Goal: Entertainment & Leisure: Consume media (video, audio)

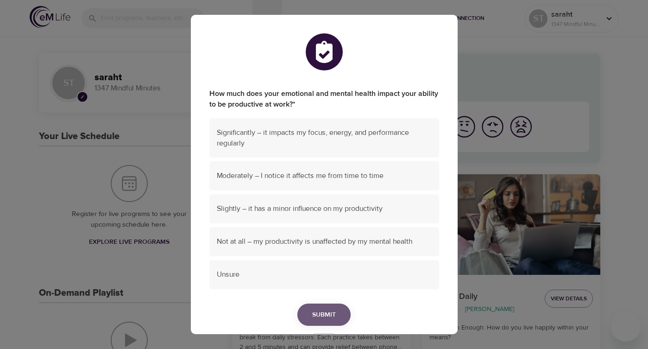
click at [322, 303] on button "Submit" at bounding box center [323, 314] width 53 height 23
click at [318, 327] on span "Submit" at bounding box center [324, 333] width 24 height 12
click at [299, 127] on span "Significantly – it impacts my focus, energy, and performance regularly" at bounding box center [324, 137] width 215 height 21
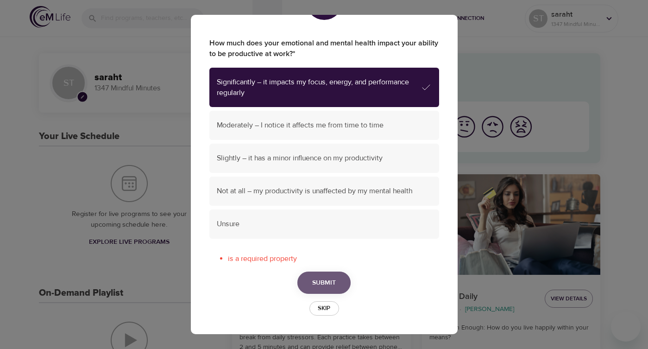
click at [312, 277] on span "Submit" at bounding box center [324, 283] width 24 height 12
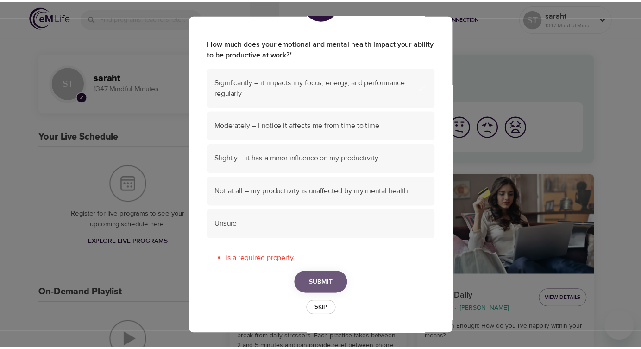
scroll to position [32, 0]
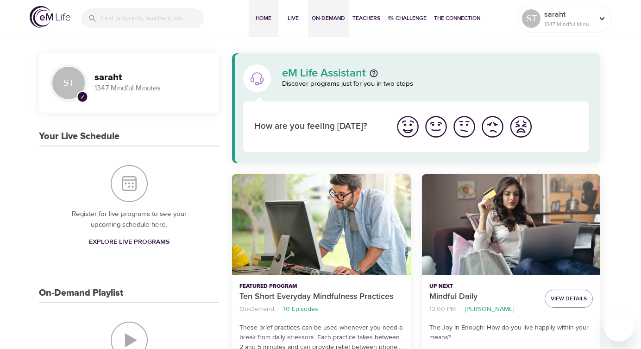
click at [332, 13] on span "On-Demand" at bounding box center [328, 18] width 33 height 10
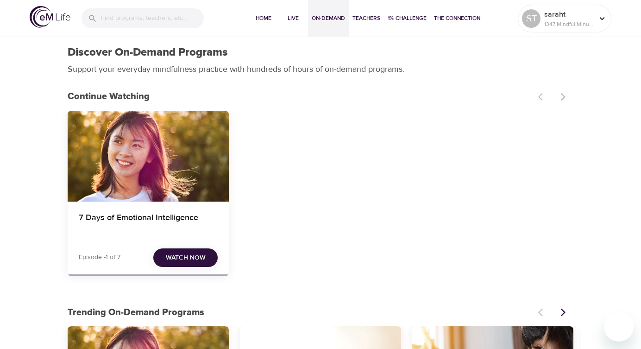
click at [168, 259] on span "Watch Now" at bounding box center [186, 258] width 40 height 12
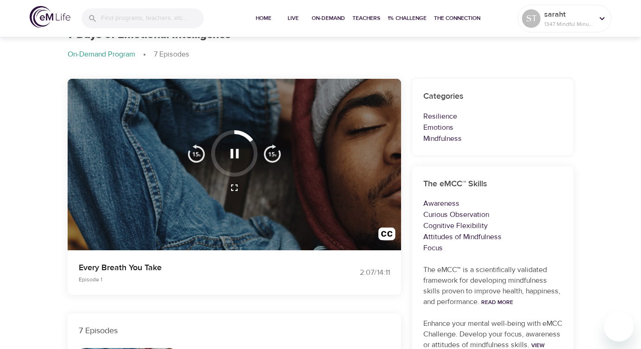
scroll to position [45, 0]
